Goal: Use online tool/utility: Utilize a website feature to perform a specific function

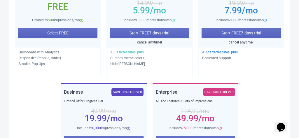
scroll to position [125, 0]
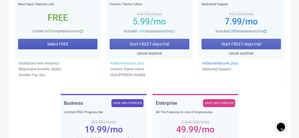
click at [73, 49] on button "Select FREE" at bounding box center [57, 44] width 79 height 10
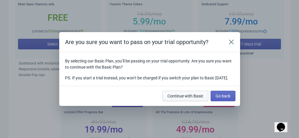
click at [190, 98] on span "Continue with Basic" at bounding box center [185, 96] width 36 height 5
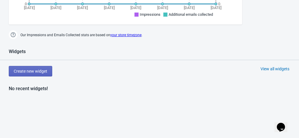
scroll to position [257, 0]
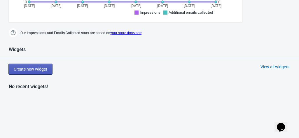
click at [39, 68] on span "Create new widget" at bounding box center [30, 69] width 33 height 5
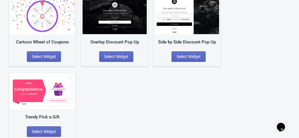
scroll to position [136, 0]
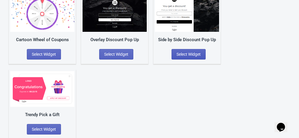
click at [180, 54] on span "Select Widget" at bounding box center [188, 54] width 24 height 5
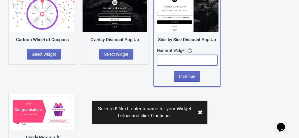
click at [197, 62] on input "text" at bounding box center [187, 60] width 60 height 10
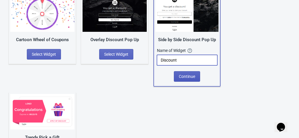
type input "Discount"
click at [188, 78] on span "Continue" at bounding box center [187, 76] width 16 height 5
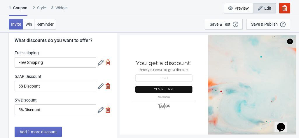
scroll to position [11, 0]
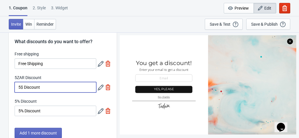
drag, startPoint x: 22, startPoint y: 86, endPoint x: 18, endPoint y: 86, distance: 3.8
click at [18, 86] on input "5$ Discount" at bounding box center [56, 87] width 82 height 10
type input "10% Discount"
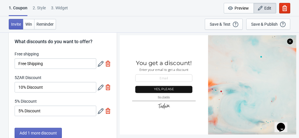
click at [78, 125] on div "What discounts do you want to offer? Free shipping Free Shipping 5ZAR Discount …" at bounding box center [63, 86] width 108 height 114
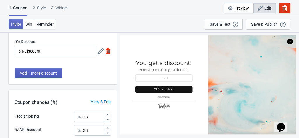
scroll to position [71, 0]
click at [28, 23] on span "Win" at bounding box center [28, 24] width 7 height 5
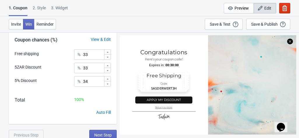
scroll to position [136, 0]
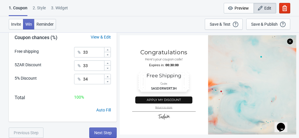
click at [48, 29] on button "Reminder" at bounding box center [45, 24] width 22 height 10
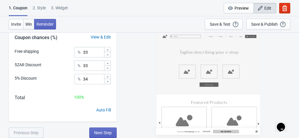
click at [30, 23] on span "Win" at bounding box center [28, 24] width 7 height 5
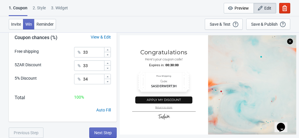
click at [43, 8] on div "2 . Style" at bounding box center [39, 10] width 13 height 10
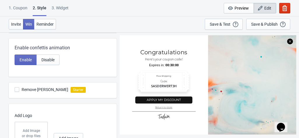
scroll to position [0, 0]
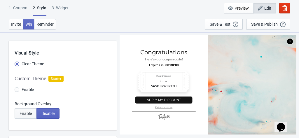
click at [29, 110] on button "Enable" at bounding box center [26, 113] width 22 height 10
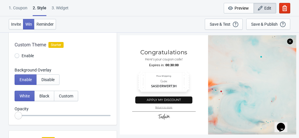
scroll to position [34, 0]
click at [45, 97] on span "Black" at bounding box center [44, 95] width 10 height 5
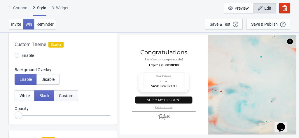
click at [63, 96] on span "Custom" at bounding box center [66, 95] width 14 height 5
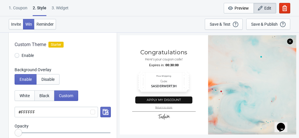
click at [47, 95] on span "Black" at bounding box center [44, 95] width 10 height 5
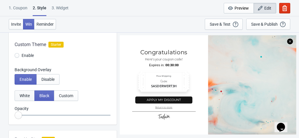
click at [27, 95] on span "White" at bounding box center [25, 95] width 10 height 5
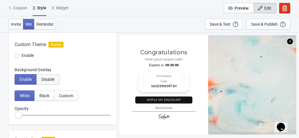
click at [45, 81] on span "Disable" at bounding box center [47, 79] width 13 height 5
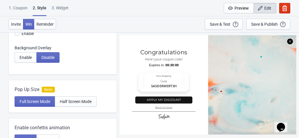
scroll to position [55, 0]
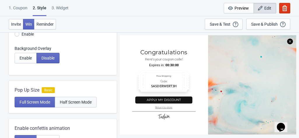
click at [82, 98] on button "Half Screen Mode" at bounding box center [76, 102] width 42 height 10
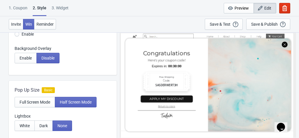
click at [282, 43] on div at bounding box center [207, 84] width 176 height 99
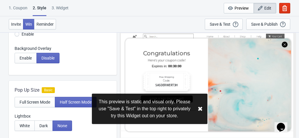
click at [198, 107] on button "✖︎" at bounding box center [199, 108] width 5 height 7
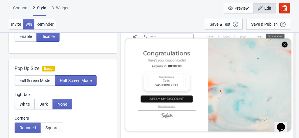
scroll to position [78, 0]
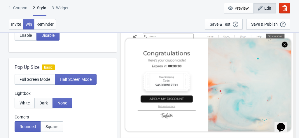
click at [48, 104] on button "Dark" at bounding box center [43, 103] width 18 height 10
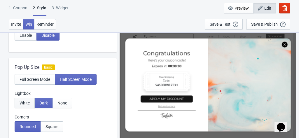
click at [24, 100] on button "White" at bounding box center [25, 103] width 20 height 10
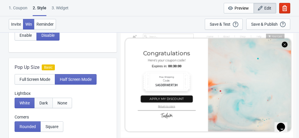
click at [40, 100] on span "Dark" at bounding box center [43, 102] width 8 height 5
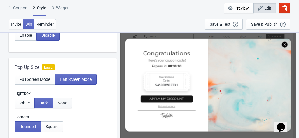
click at [59, 102] on span "None" at bounding box center [62, 102] width 10 height 5
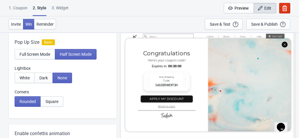
scroll to position [105, 0]
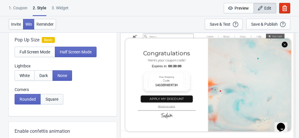
click at [50, 99] on span "Square" at bounding box center [51, 99] width 13 height 5
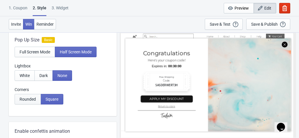
click at [32, 100] on span "Rounded" at bounding box center [28, 99] width 16 height 5
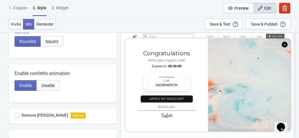
scroll to position [164, 0]
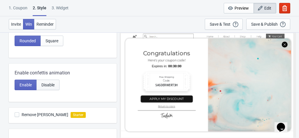
click at [54, 87] on button "Disable" at bounding box center [47, 85] width 23 height 10
radio input "true"
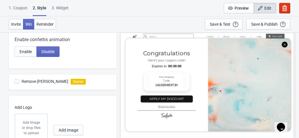
scroll to position [197, 0]
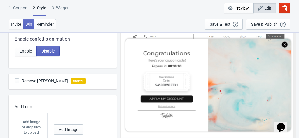
click at [31, 78] on span "Remove [PERSON_NAME]" at bounding box center [45, 81] width 47 height 6
click at [15, 78] on input "Remove [PERSON_NAME]" at bounding box center [15, 83] width 0 height 10
checkbox input "false"
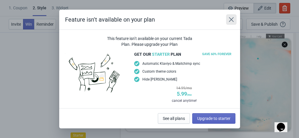
click at [230, 19] on icon "Close" at bounding box center [230, 19] width 5 height 5
radio input "true"
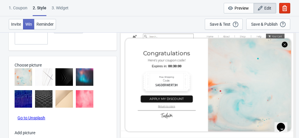
scroll to position [299, 0]
click at [284, 5] on icon "button" at bounding box center [284, 8] width 6 height 6
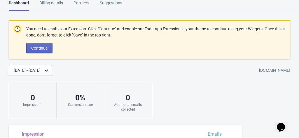
scroll to position [273, 0]
